Goal: Transaction & Acquisition: Download file/media

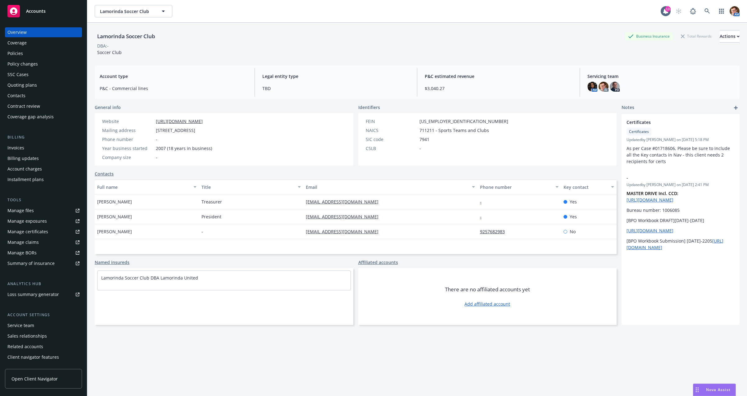
click at [426, 120] on span "31-1600263" at bounding box center [463, 121] width 89 height 7
copy span "31-1600263"
copy link "lmsc-president@lamorindasc.com"
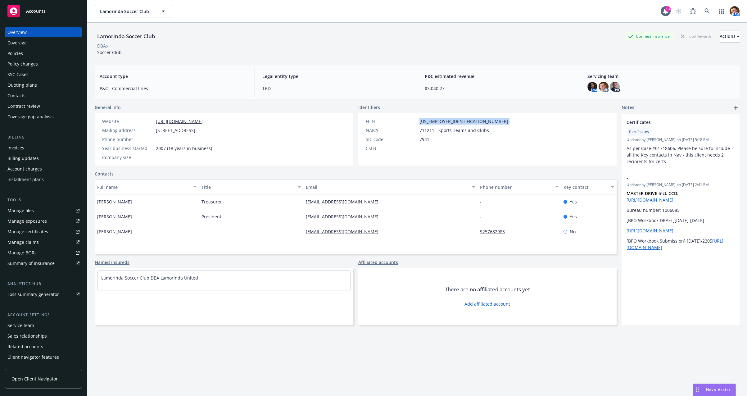
click at [54, 55] on div "Policies" at bounding box center [43, 53] width 72 height 10
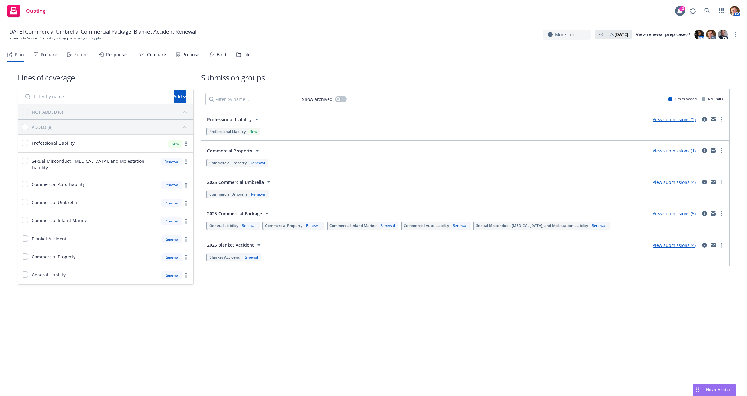
click at [192, 55] on div "Propose" at bounding box center [191, 54] width 17 height 5
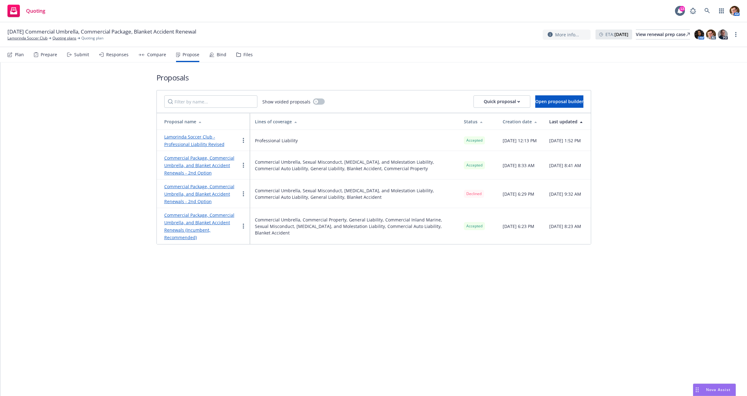
click at [206, 138] on link "Lamorinda Soccer Club - Professional Liability Revised" at bounding box center [194, 140] width 60 height 13
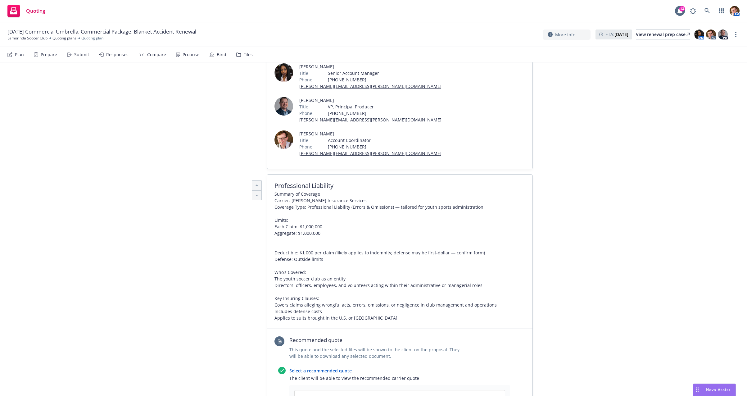
scroll to position [201, 0]
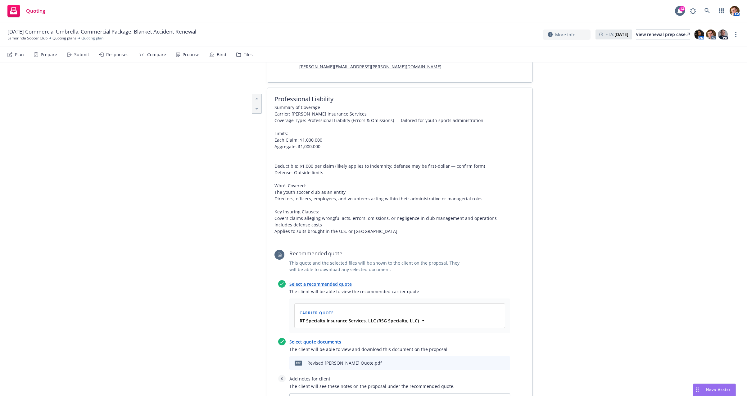
click at [482, 360] on icon "download file" at bounding box center [484, 362] width 5 height 5
type textarea "x"
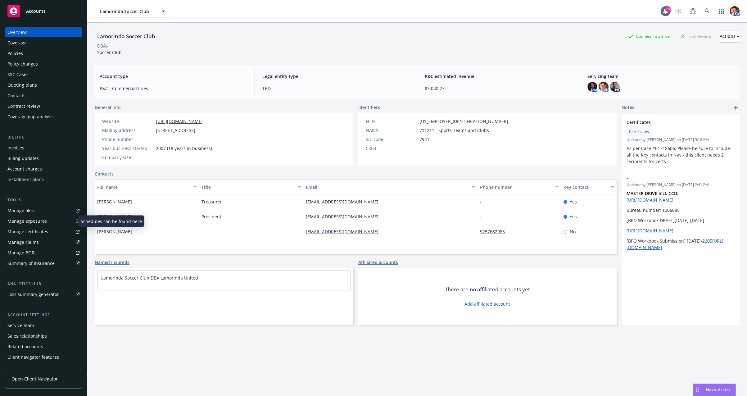
click at [21, 221] on div "Manage exposures" at bounding box center [26, 221] width 39 height 10
click at [35, 53] on div "Policies" at bounding box center [43, 53] width 72 height 10
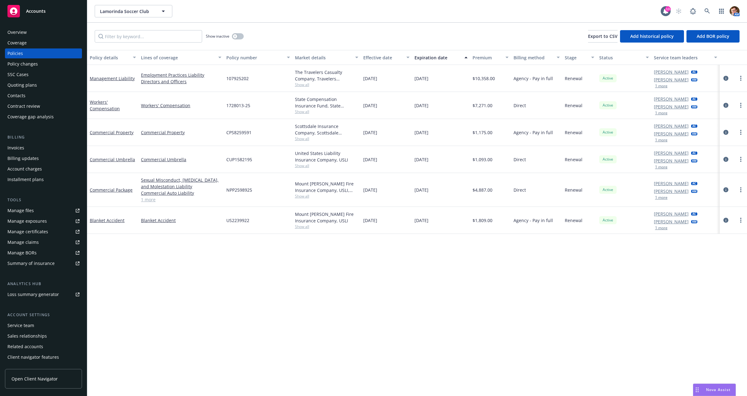
click at [35, 32] on div "Overview" at bounding box center [43, 32] width 72 height 10
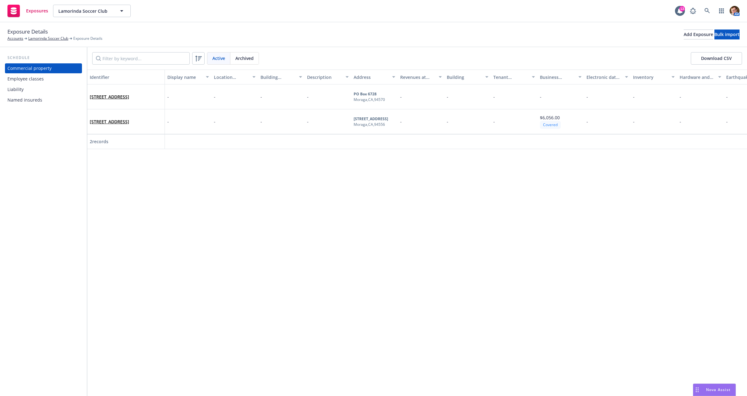
click at [33, 82] on div "Employee classes" at bounding box center [25, 79] width 36 height 10
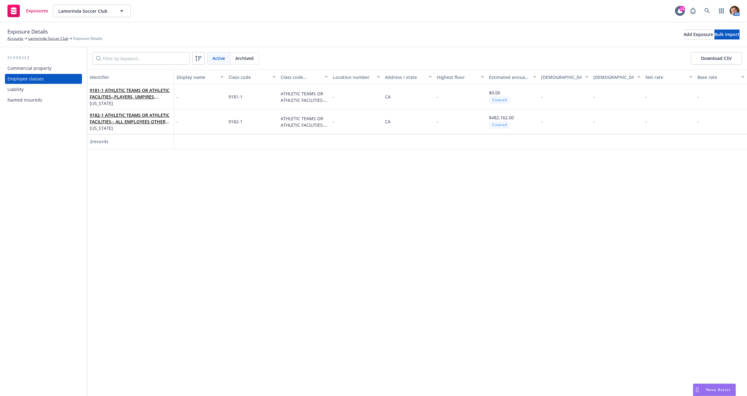
click at [29, 89] on div "Liability" at bounding box center [43, 89] width 72 height 10
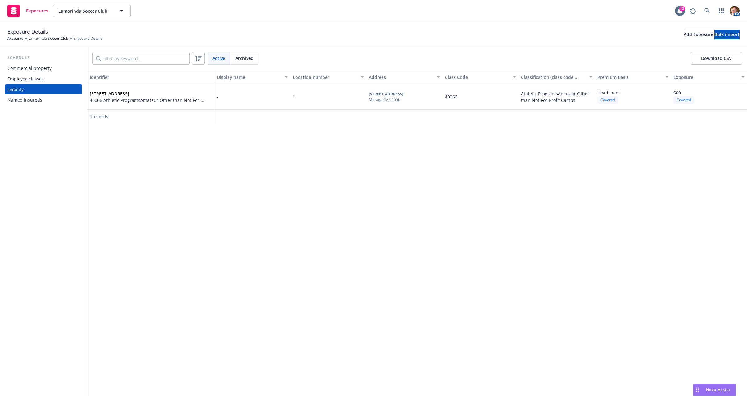
click at [29, 80] on div "Employee classes" at bounding box center [25, 79] width 36 height 10
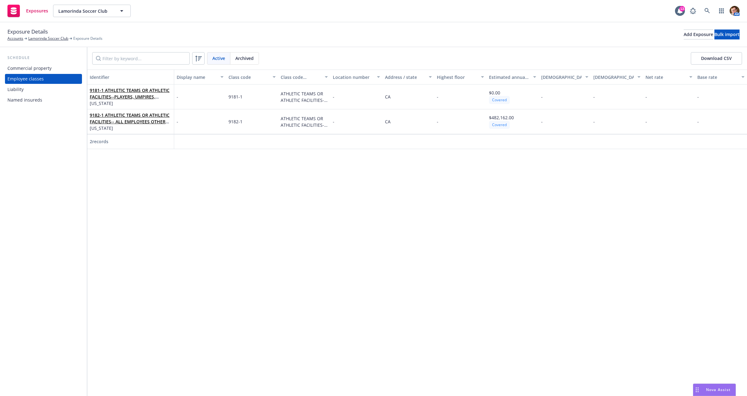
click at [24, 88] on div "Liability" at bounding box center [43, 89] width 72 height 10
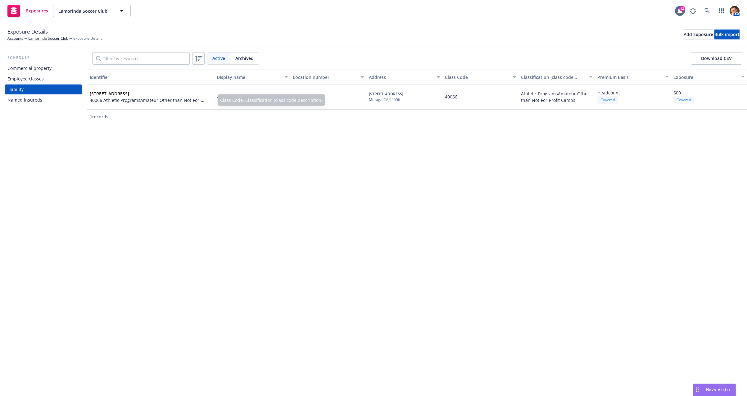
click at [34, 98] on div "Named insureds" at bounding box center [24, 100] width 35 height 10
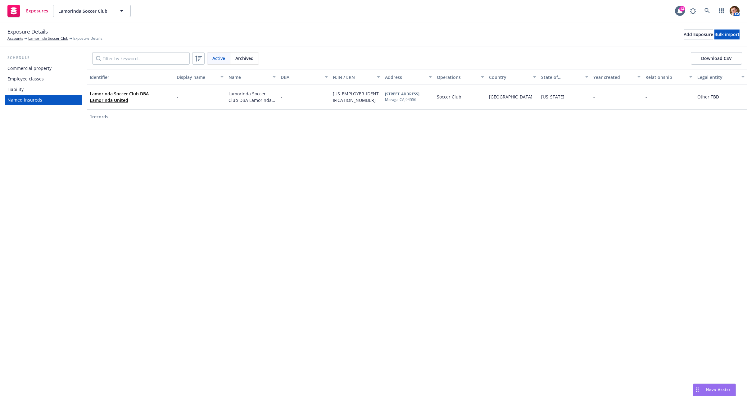
click at [29, 89] on div "Liability" at bounding box center [43, 89] width 72 height 10
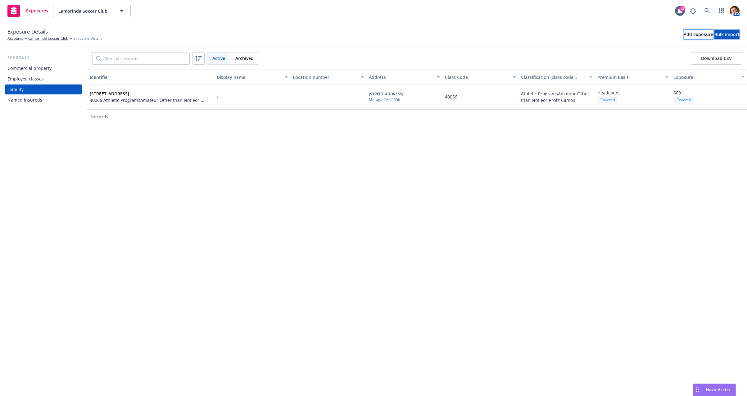
click at [684, 34] on div "Add Exposure" at bounding box center [698, 34] width 29 height 9
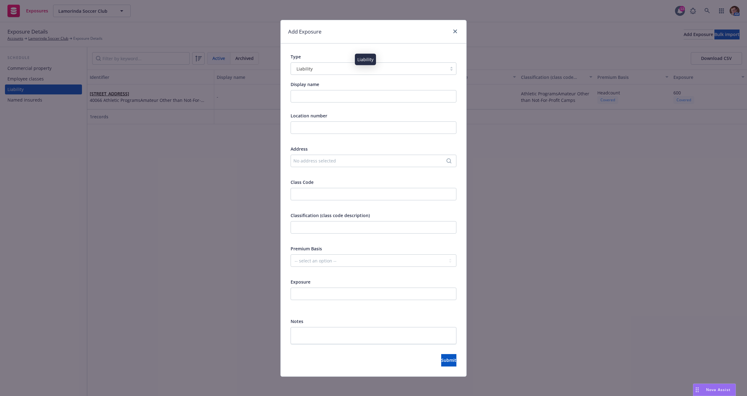
click at [347, 71] on div "Liability" at bounding box center [369, 69] width 150 height 7
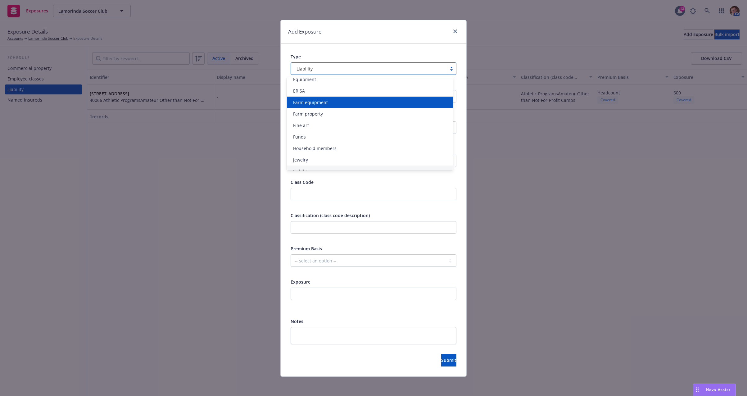
scroll to position [49, 0]
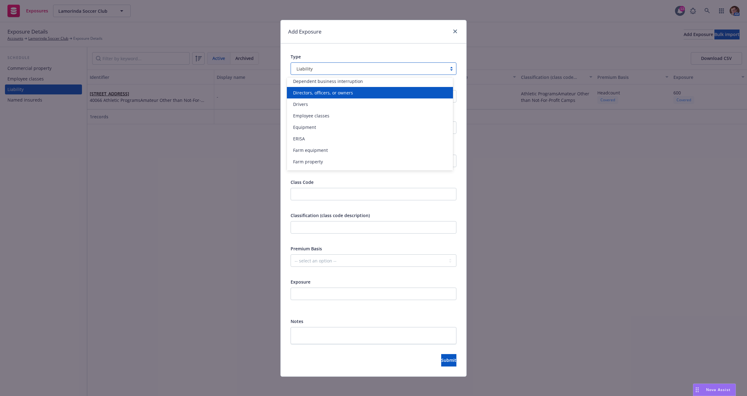
click at [383, 41] on div "Add Exposure" at bounding box center [374, 31] width 186 height 23
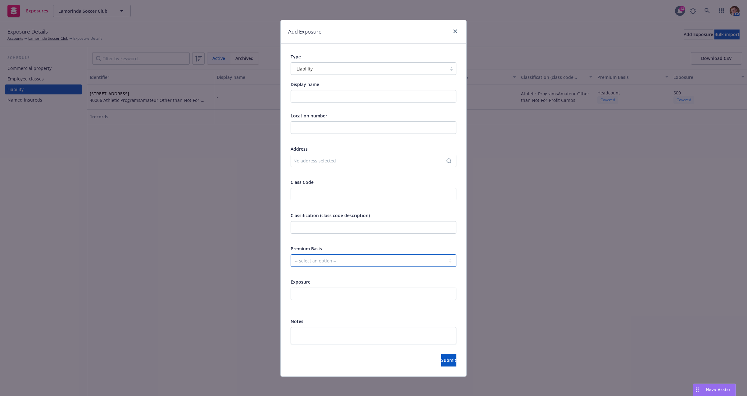
click at [302, 263] on select "-- select an option -- Revenue ($) Payroll ($) Square footage Headcount Unit Ac…" at bounding box center [374, 260] width 166 height 12
select select "REVENUE"
click at [291, 254] on select "-- select an option -- Revenue ($) Payroll ($) Square footage Headcount Unit Ac…" at bounding box center [374, 260] width 166 height 12
click at [303, 292] on input "number" at bounding box center [374, 294] width 166 height 12
paste input "1095113"
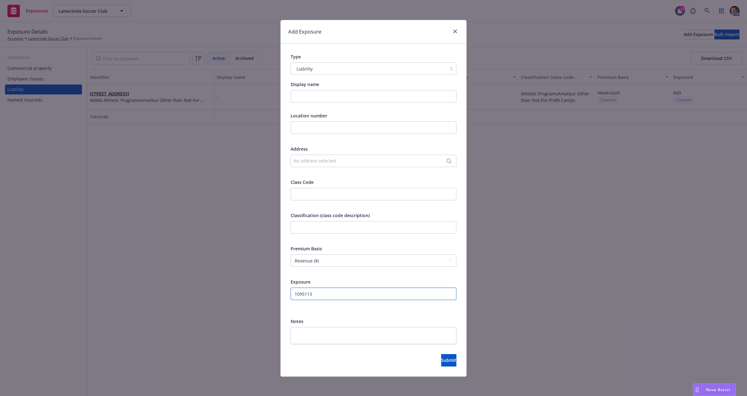
type input "1095113"
click at [356, 314] on div "Display name Location number Address No address selected Class Code Classificat…" at bounding box center [374, 212] width 166 height 263
click at [303, 335] on textarea at bounding box center [374, 335] width 166 height 17
click at [295, 293] on input "1095113" at bounding box center [374, 294] width 166 height 12
drag, startPoint x: 294, startPoint y: 293, endPoint x: 344, endPoint y: 284, distance: 50.5
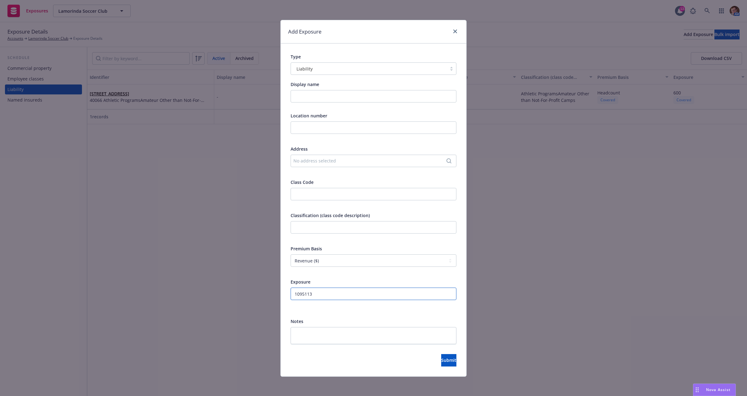
click at [294, 293] on input "1095113" at bounding box center [374, 294] width 166 height 12
click at [441, 362] on span "Submit" at bounding box center [448, 360] width 15 height 6
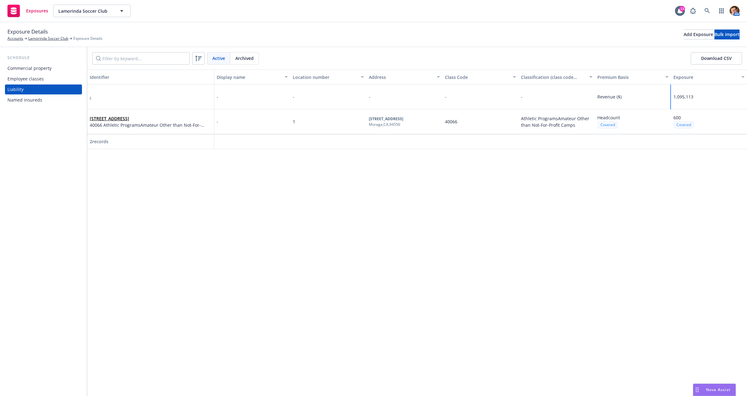
click at [687, 97] on span "1,095,113" at bounding box center [683, 97] width 20 height 6
click at [27, 71] on div "Commercial property" at bounding box center [29, 68] width 44 height 10
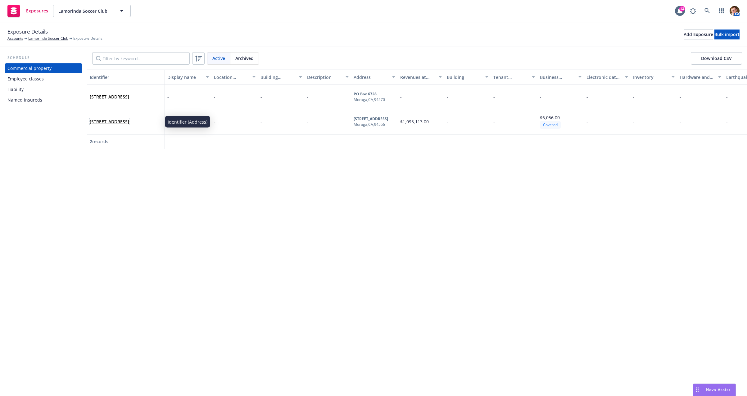
click at [100, 122] on link "452 Center St Suite A, Moraga, CA, 94556, USA" at bounding box center [109, 122] width 39 height 6
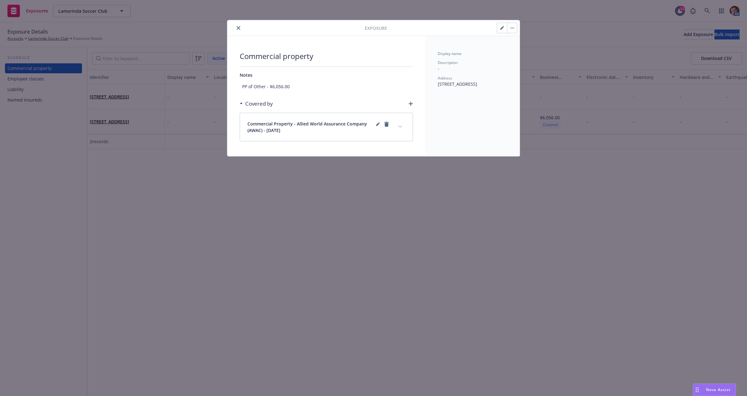
click at [399, 125] on button "expand content" at bounding box center [400, 127] width 10 height 10
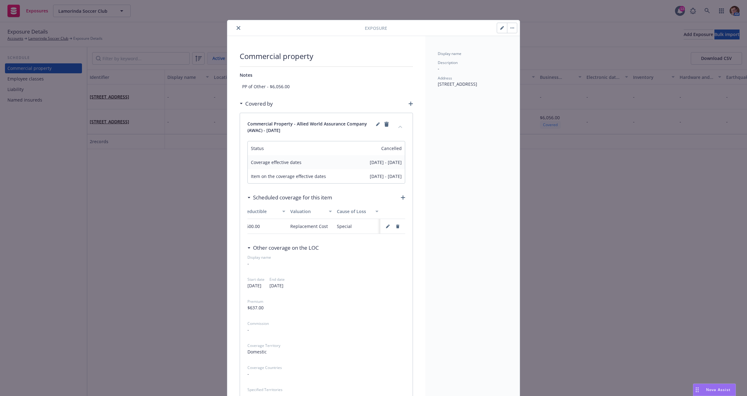
click at [237, 27] on icon "close" at bounding box center [239, 28] width 4 height 4
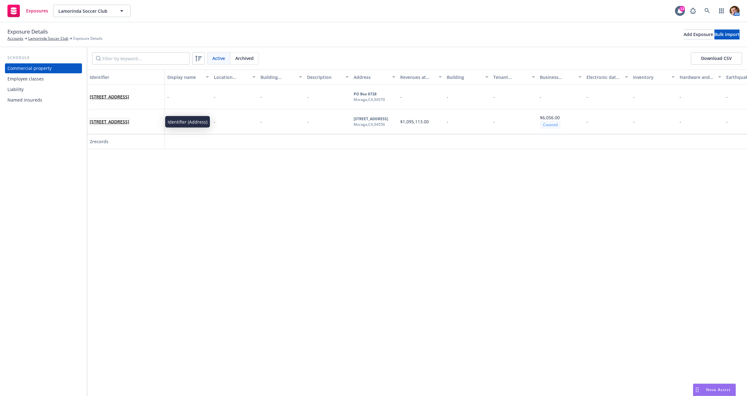
click at [108, 120] on link "452 Center St Suite A, Moraga, CA, 94556, USA" at bounding box center [109, 122] width 39 height 6
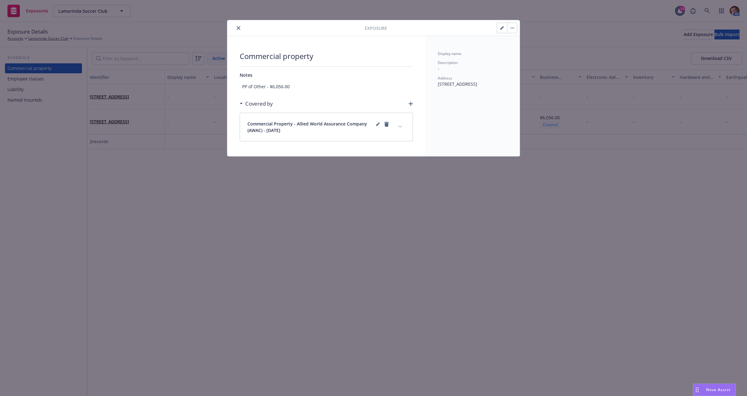
click at [238, 29] on icon "close" at bounding box center [239, 28] width 4 height 4
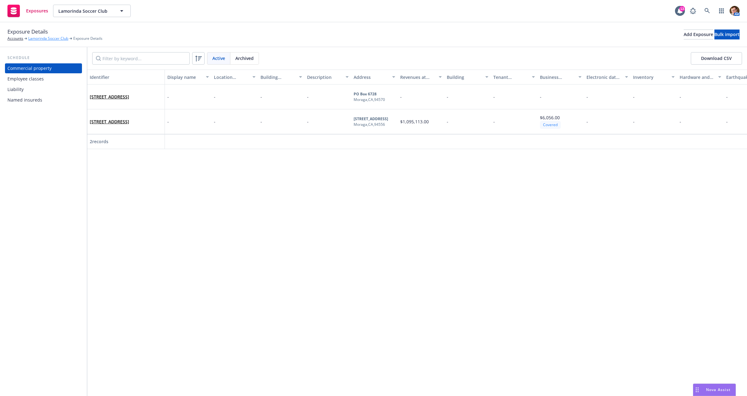
click at [50, 38] on link "Lamorinda Soccer Club" at bounding box center [48, 39] width 40 height 6
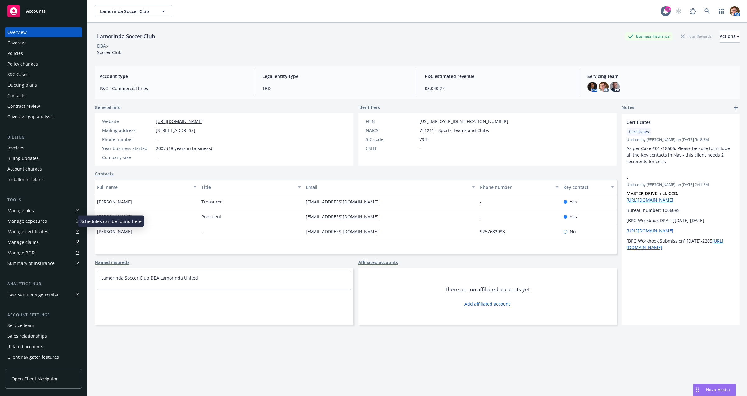
click at [22, 221] on div "Manage exposures" at bounding box center [26, 221] width 39 height 10
click at [111, 53] on span "Soccer Club" at bounding box center [109, 52] width 25 height 6
copy span "Soccer Club"
